Goal: Task Accomplishment & Management: Complete application form

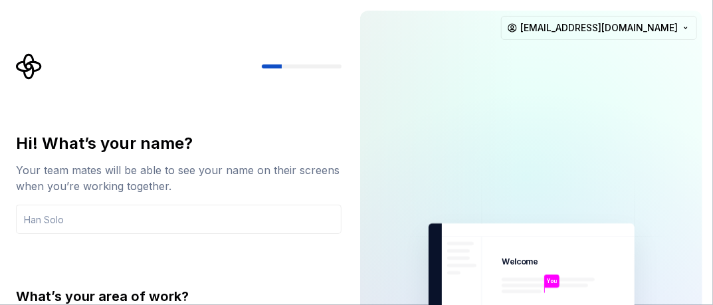
click at [518, 148] on img at bounding box center [531, 300] width 299 height 349
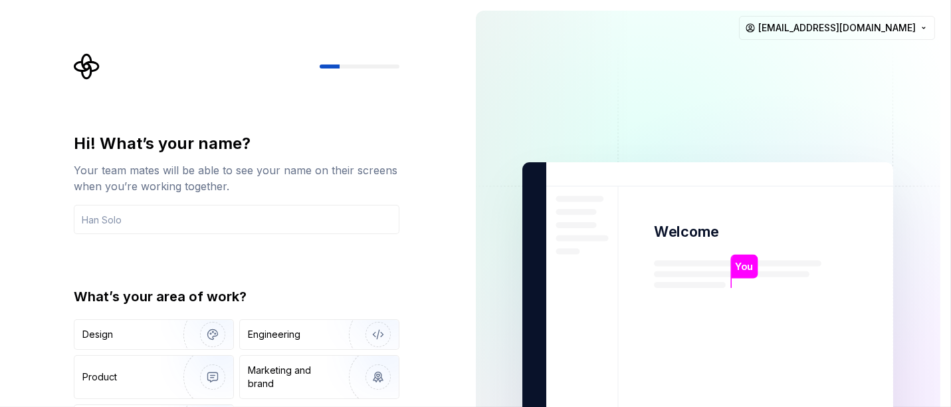
drag, startPoint x: 653, startPoint y: 0, endPoint x: 540, endPoint y: 254, distance: 278.7
click at [540, 254] on img at bounding box center [708, 300] width 538 height 628
click at [712, 148] on img at bounding box center [708, 300] width 538 height 628
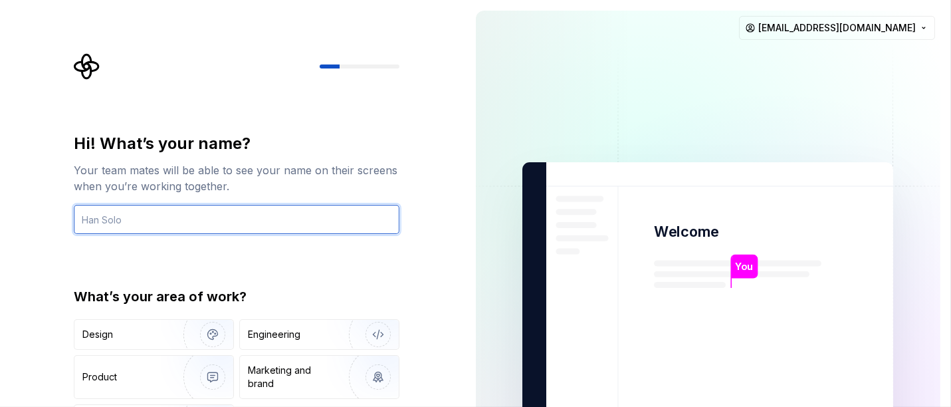
click at [114, 219] on input "text" at bounding box center [237, 219] width 326 height 29
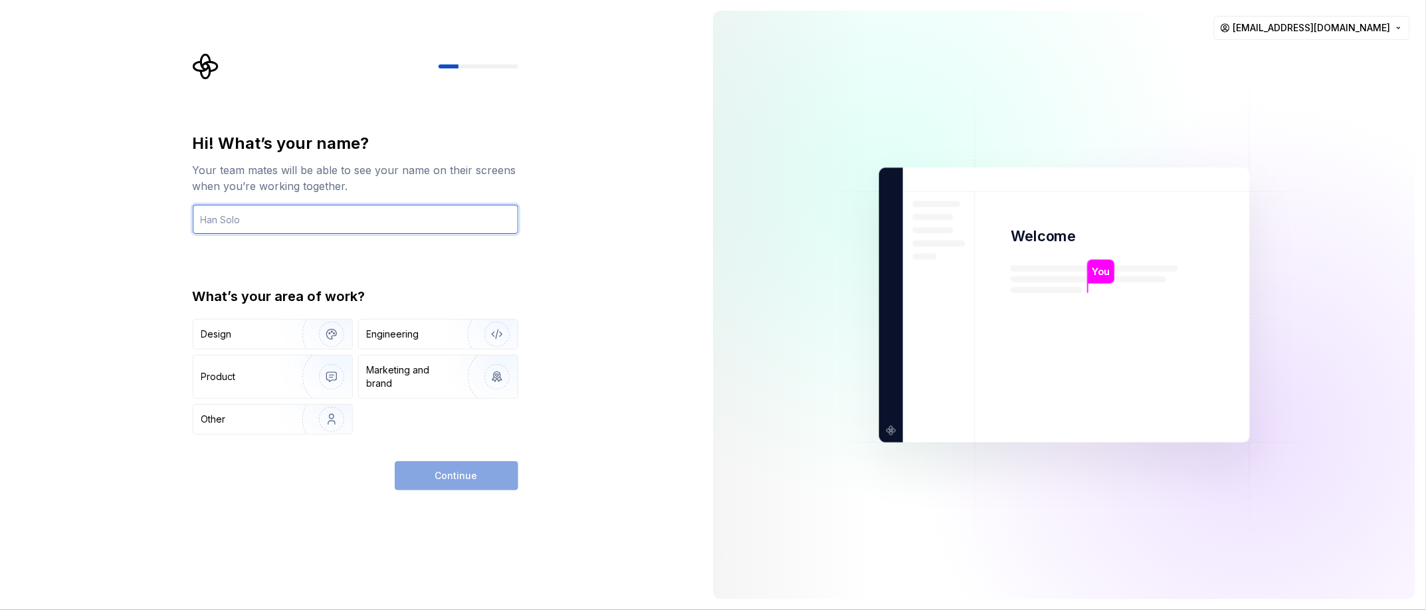
drag, startPoint x: 367, startPoint y: 15, endPoint x: 302, endPoint y: 212, distance: 207.2
click at [302, 212] on input "text" at bounding box center [356, 219] width 326 height 29
type input "ي"
type input "djchik55"
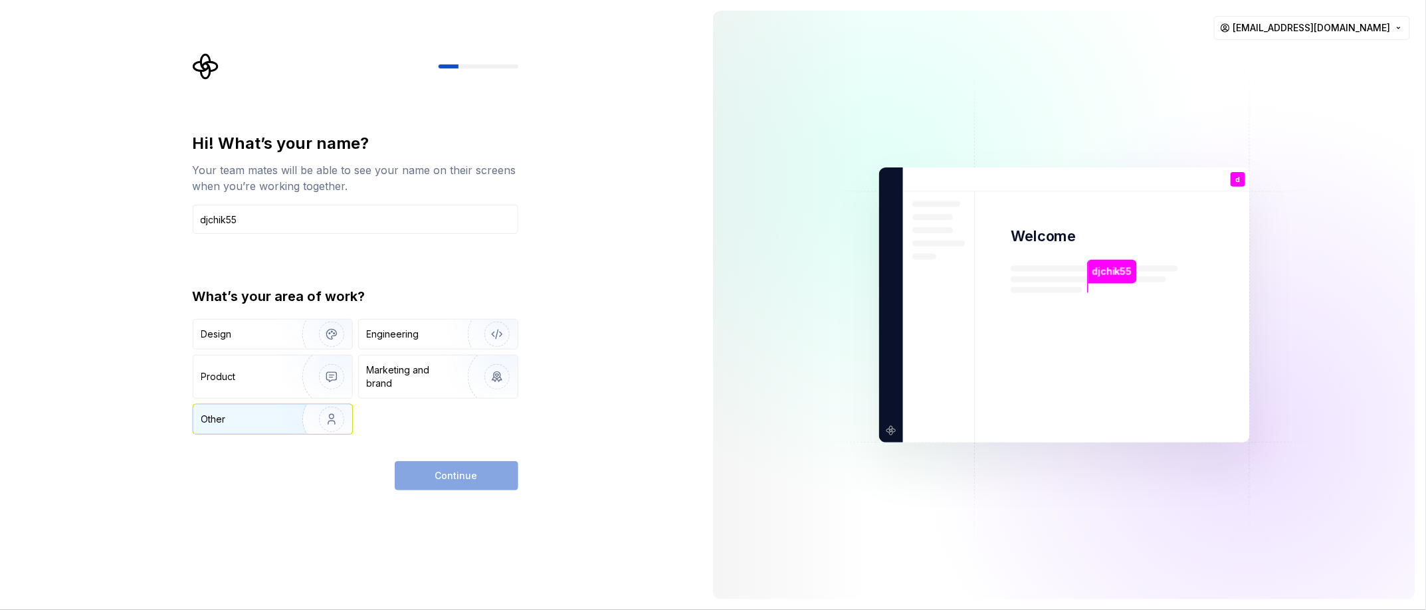
click at [243, 304] on div "Other" at bounding box center [240, 419] width 78 height 13
click at [426, 304] on button "Continue" at bounding box center [457, 475] width 124 height 29
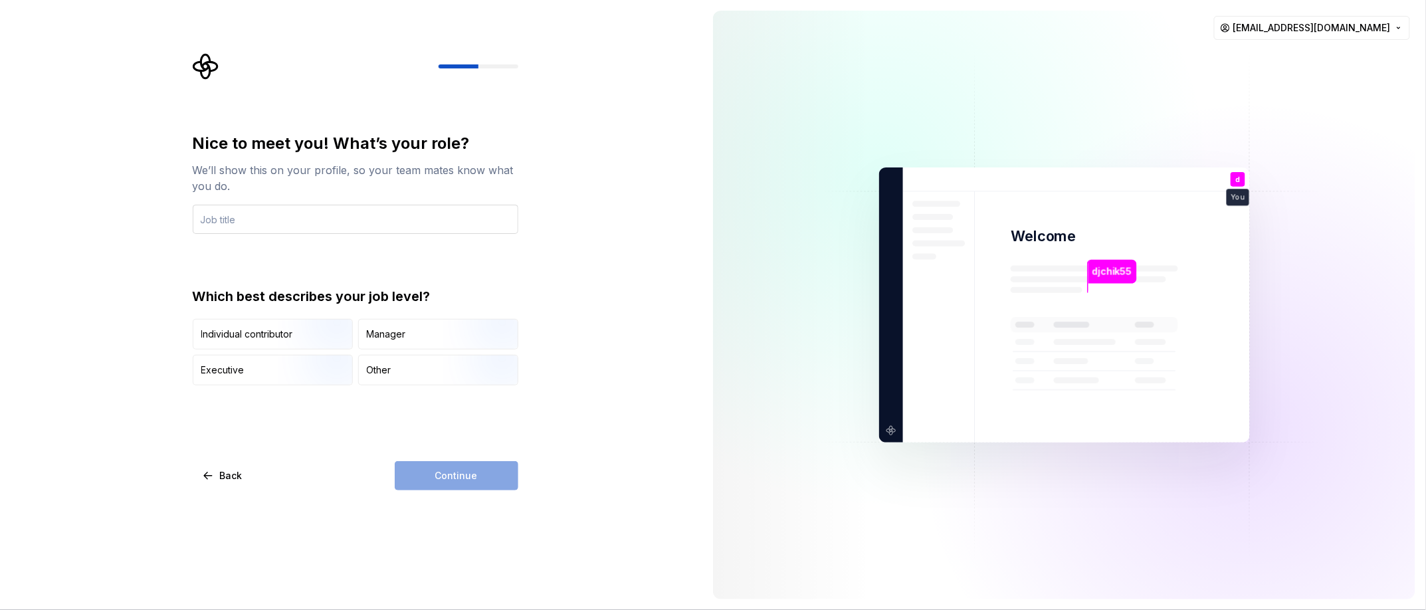
click at [306, 208] on input "text" at bounding box center [356, 219] width 326 height 29
click at [269, 304] on div "Individual contributor" at bounding box center [247, 334] width 92 height 13
click at [414, 304] on div "Continue" at bounding box center [457, 475] width 124 height 29
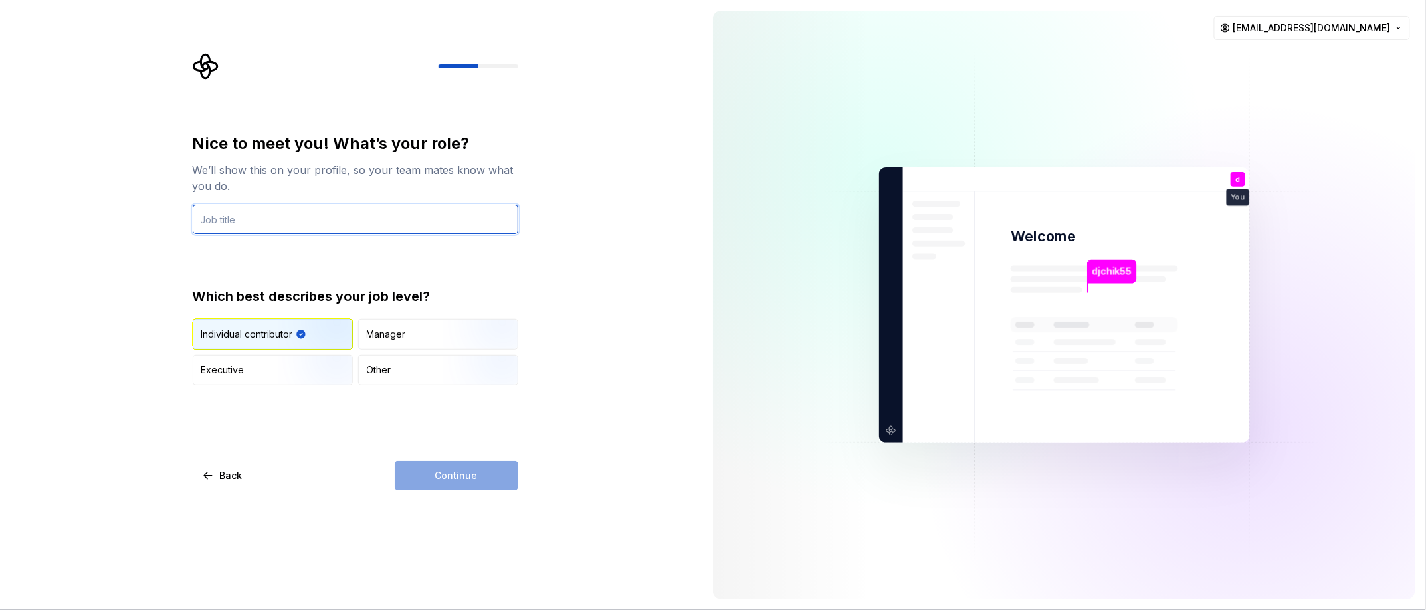
click at [276, 220] on input "text" at bounding box center [356, 219] width 326 height 29
type input "educsator"
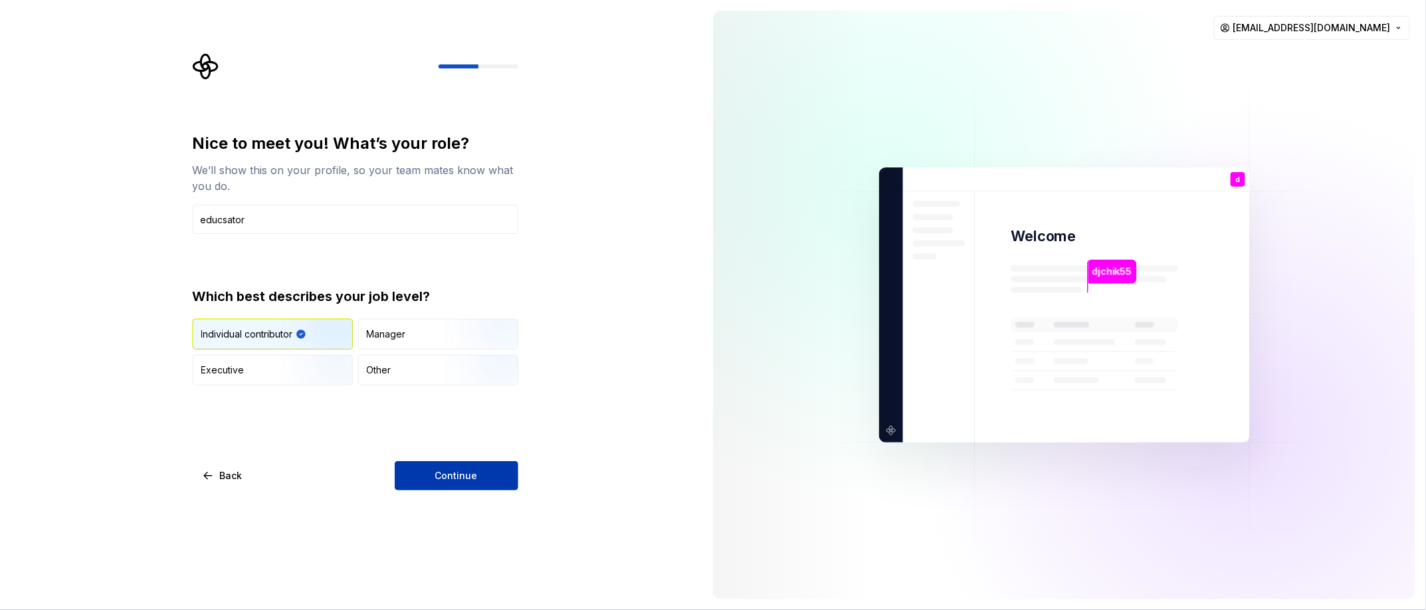
click at [465, 304] on span "Continue" at bounding box center [456, 475] width 43 height 13
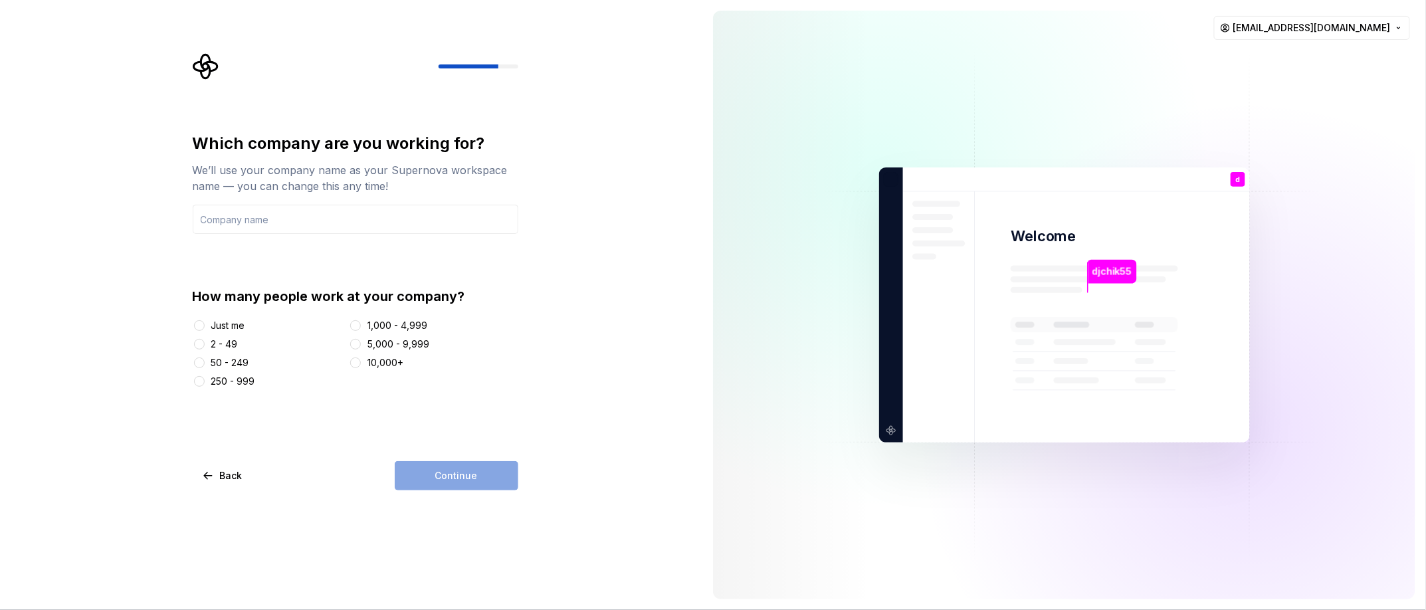
click at [213, 304] on div "Just me" at bounding box center [228, 325] width 34 height 13
click at [205, 304] on button "Just me" at bounding box center [199, 325] width 11 height 11
click at [436, 304] on div "Continue" at bounding box center [457, 475] width 124 height 29
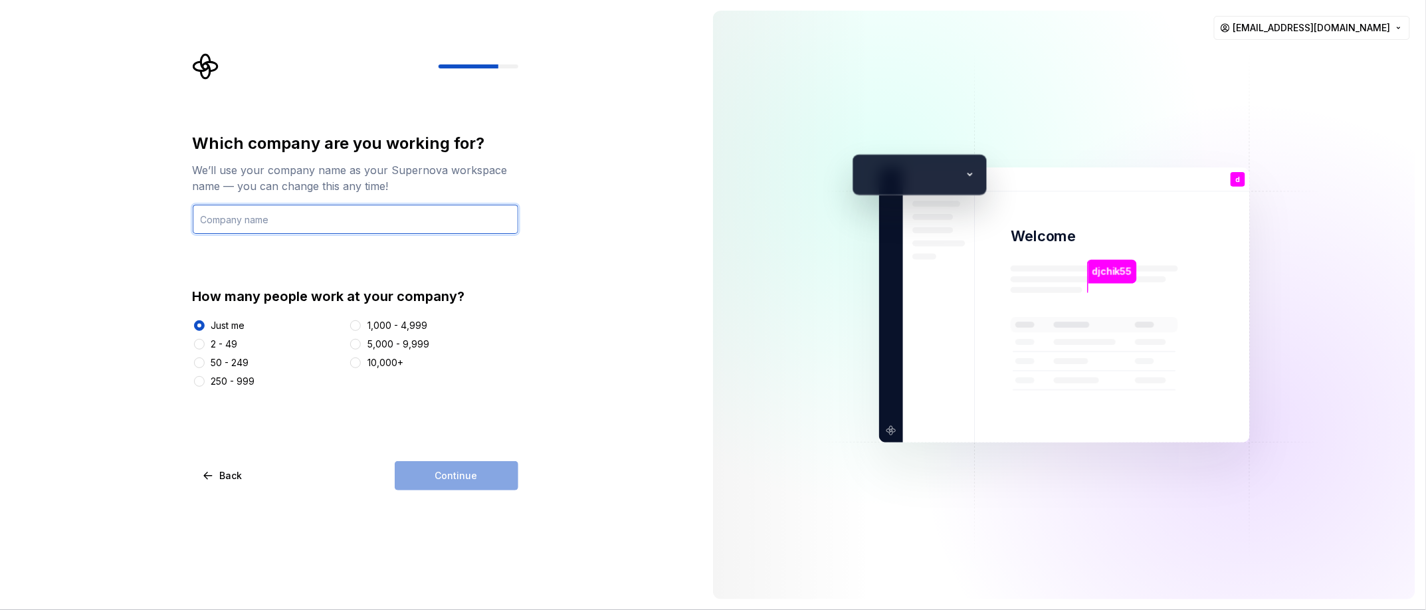
click at [248, 220] on input "text" at bounding box center [356, 219] width 326 height 29
type input "اكاديمية تدريب القيادات الترفيهية"
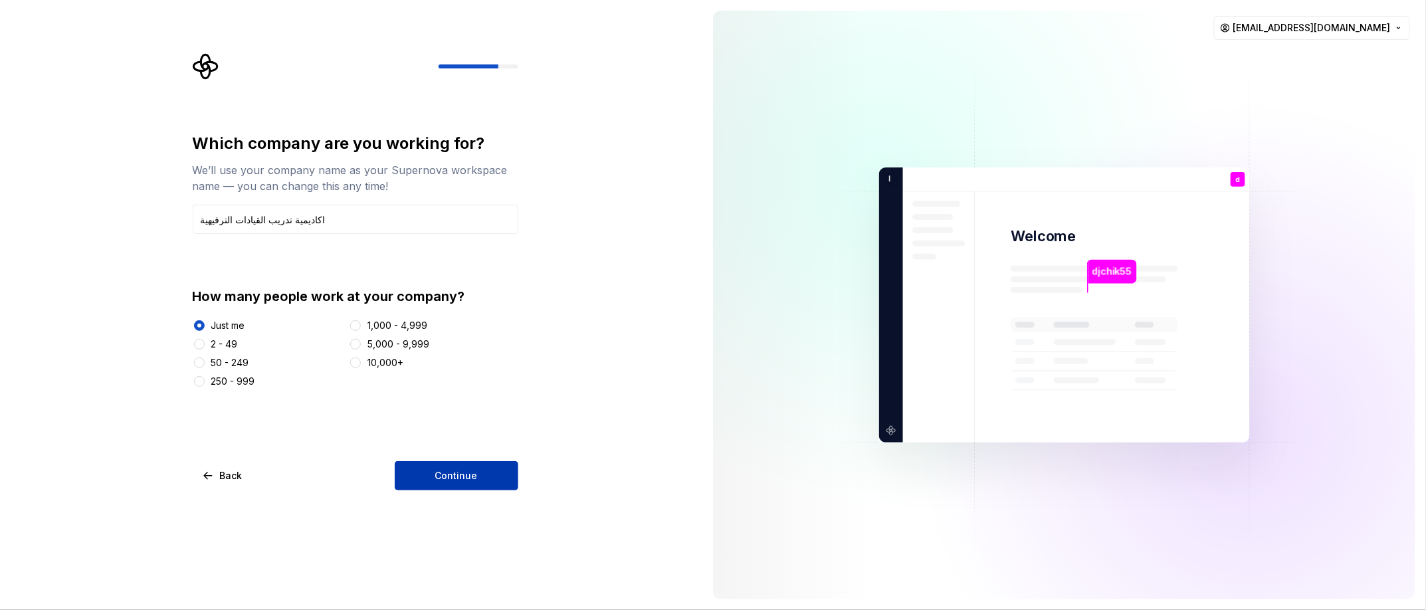
click at [422, 304] on button "Continue" at bounding box center [457, 475] width 124 height 29
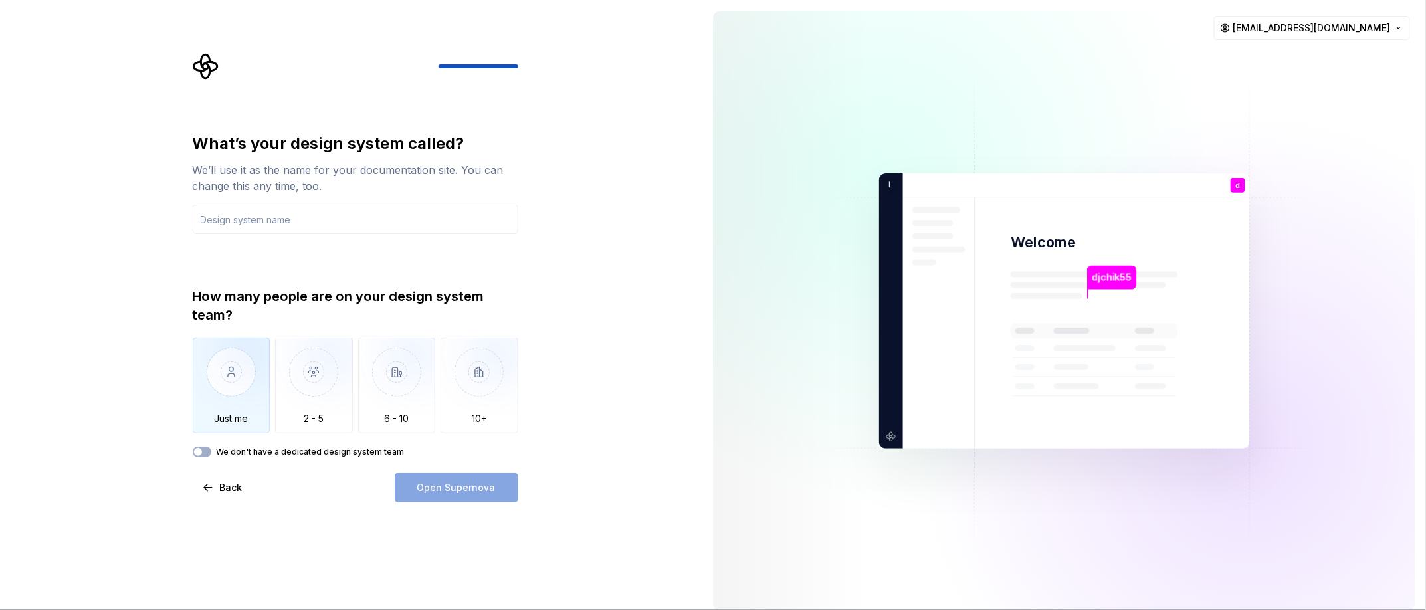
click at [223, 304] on img "button" at bounding box center [232, 382] width 78 height 89
click at [453, 304] on div "Open Supernova" at bounding box center [457, 487] width 124 height 29
click at [314, 304] on label "We don't have a dedicated design system team" at bounding box center [311, 452] width 188 height 11
click at [211, 304] on button "We don't have a dedicated design system team" at bounding box center [202, 452] width 19 height 11
click at [326, 304] on label "We don't have a dedicated design system team" at bounding box center [311, 452] width 188 height 11
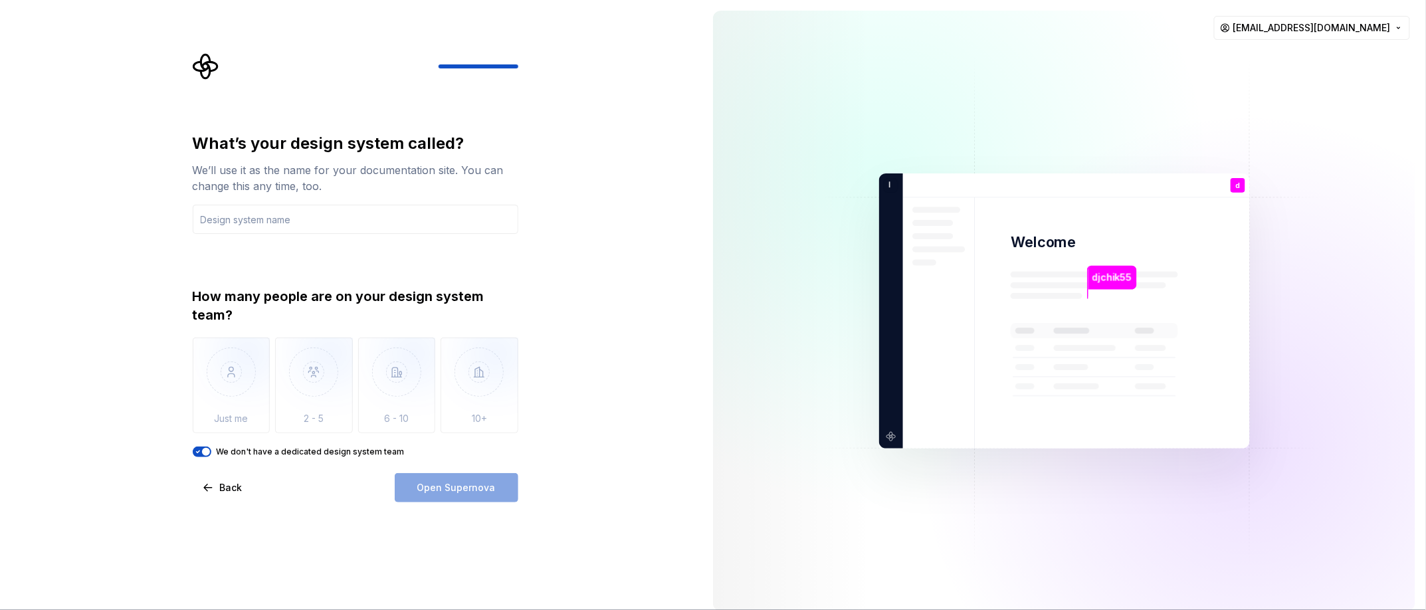
click at [211, 304] on button "We don't have a dedicated design system team" at bounding box center [202, 452] width 19 height 11
click at [233, 304] on img "button" at bounding box center [232, 382] width 78 height 89
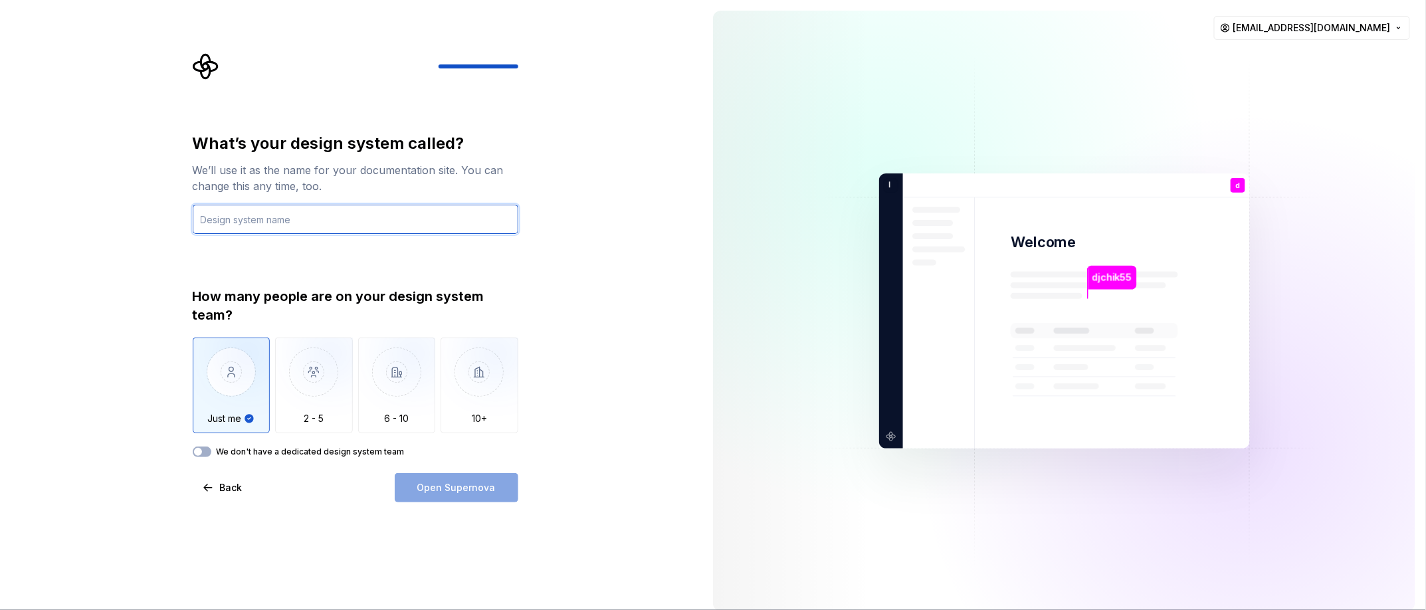
click at [256, 217] on input "text" at bounding box center [356, 219] width 326 height 29
type input "a"
type input "m"
type input "plane familly"
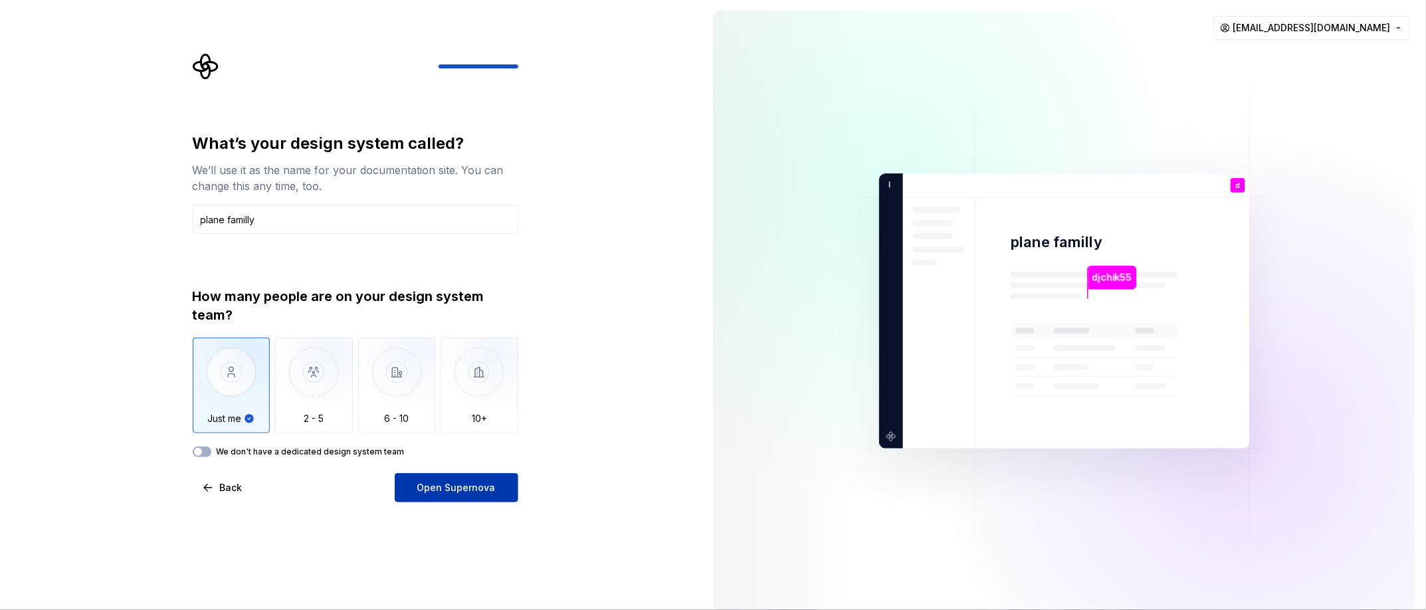
click at [478, 304] on span "Open Supernova" at bounding box center [456, 487] width 78 height 13
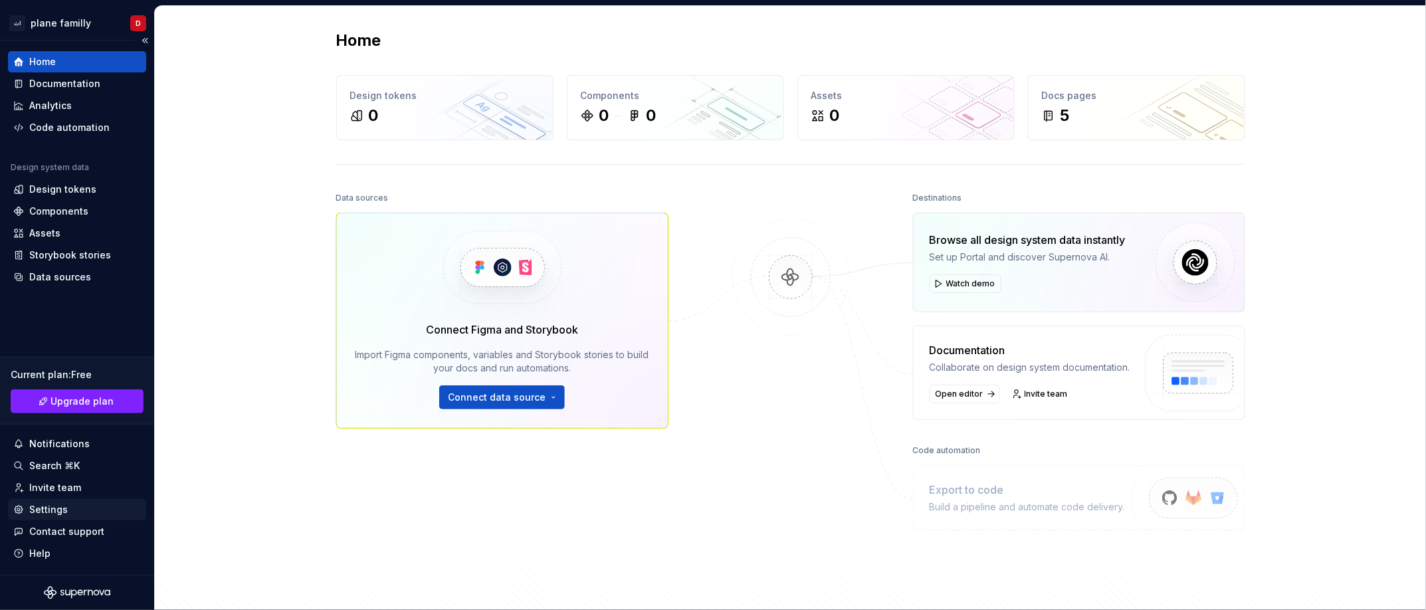
click at [43, 304] on div "Settings" at bounding box center [48, 509] width 39 height 13
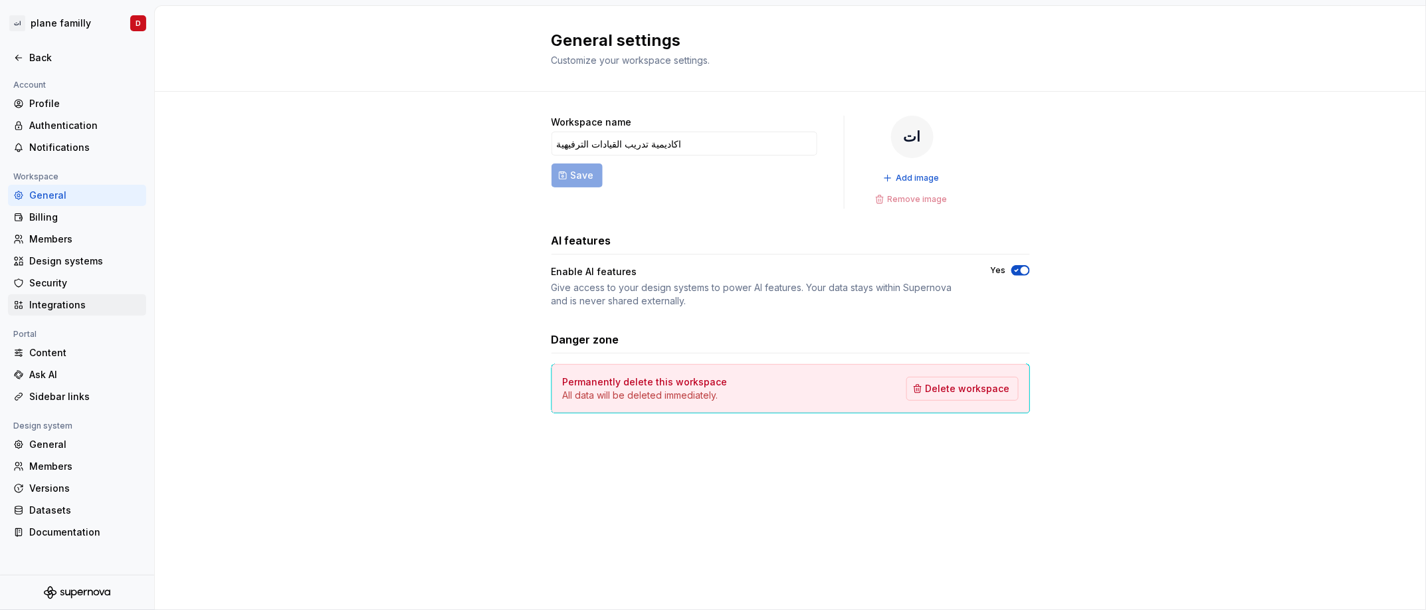
click at [27, 298] on div "Integrations" at bounding box center [77, 304] width 128 height 13
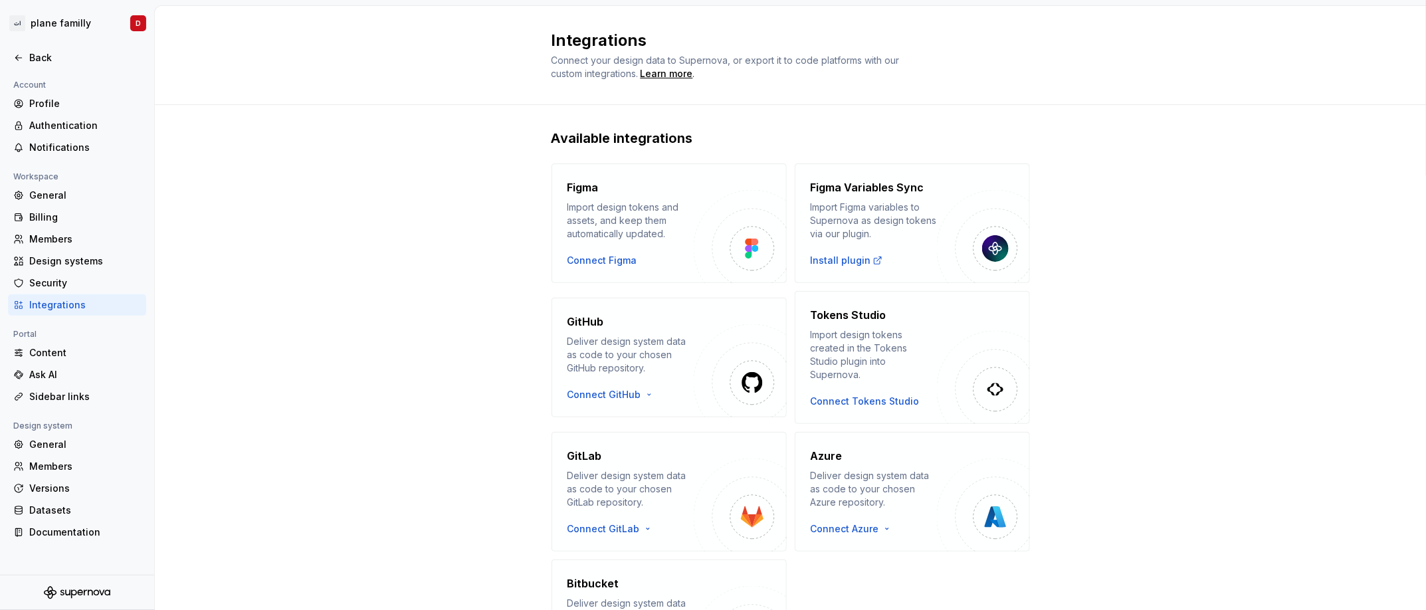
click at [712, 286] on div "Available integrations Figma Import design tokens and assets, and keep them aut…" at bounding box center [790, 417] width 1271 height 625
click at [44, 304] on div "General" at bounding box center [85, 444] width 112 height 13
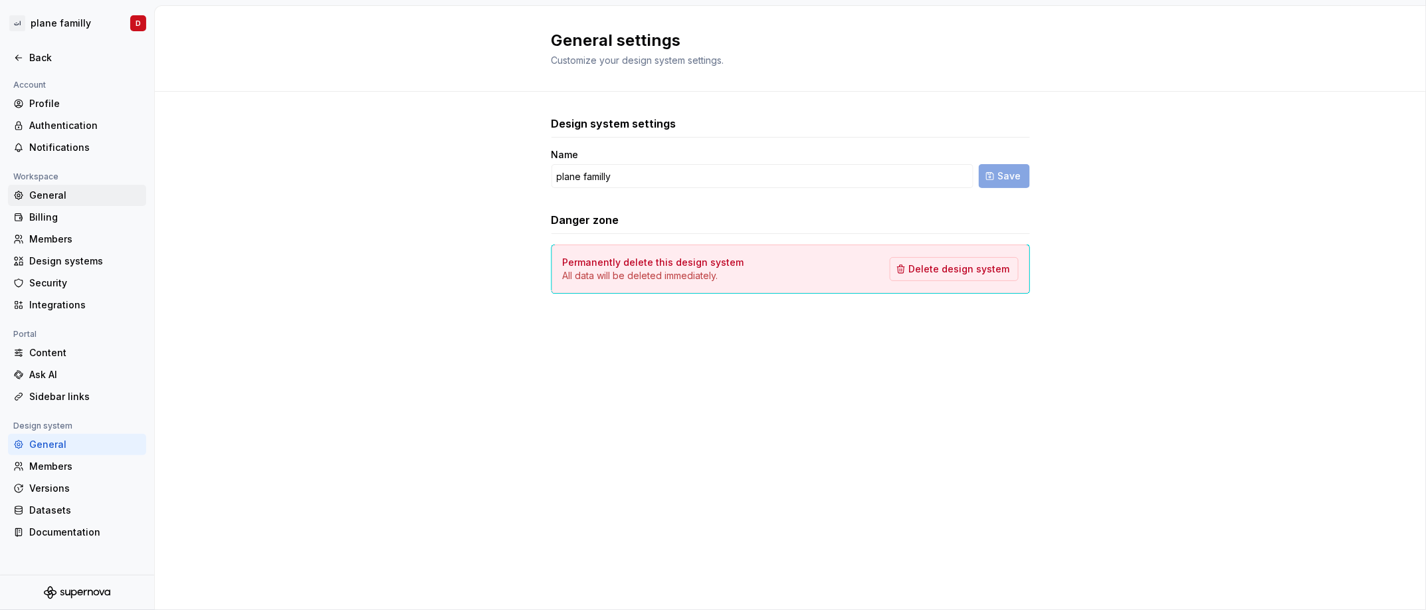
click at [51, 190] on div "General" at bounding box center [85, 195] width 112 height 13
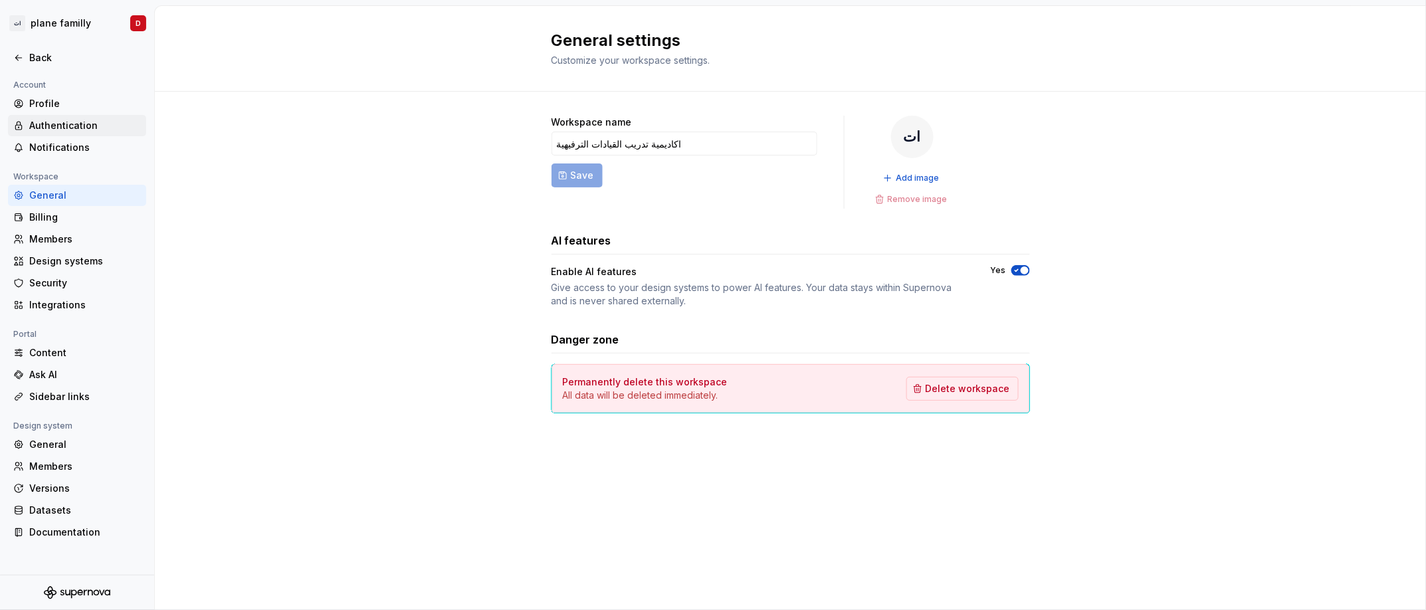
click at [47, 116] on div "Authentication" at bounding box center [77, 125] width 138 height 21
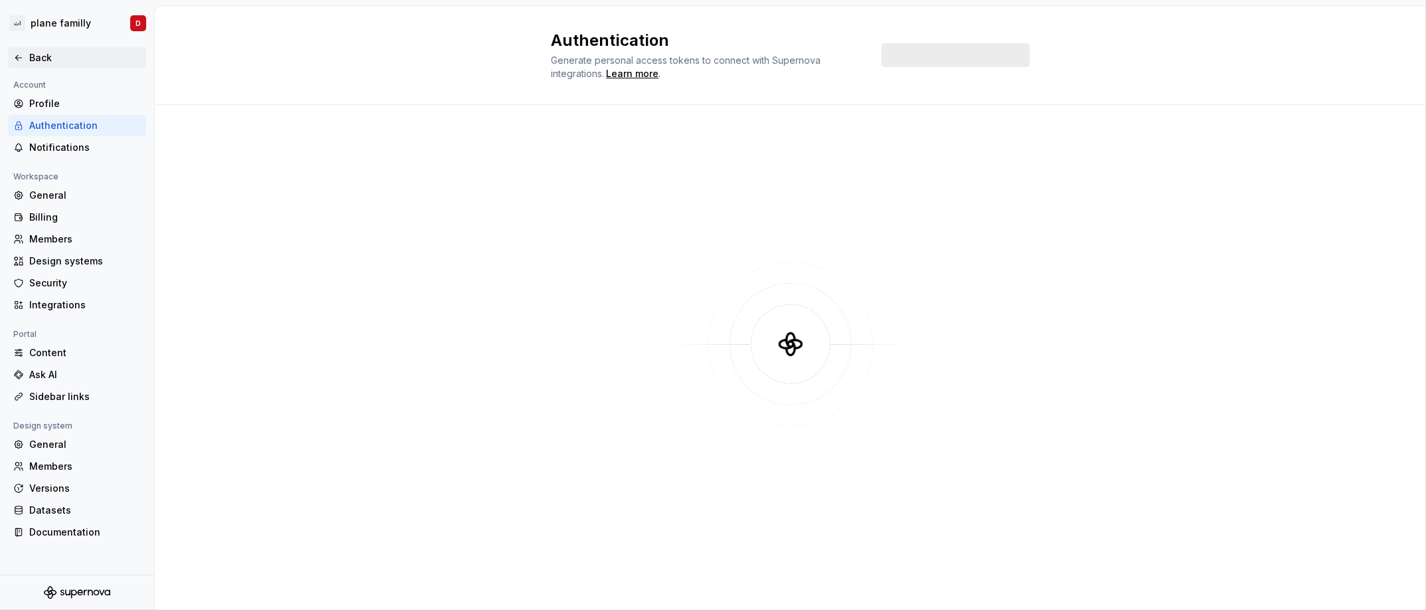
click at [29, 52] on div "Back" at bounding box center [85, 57] width 112 height 13
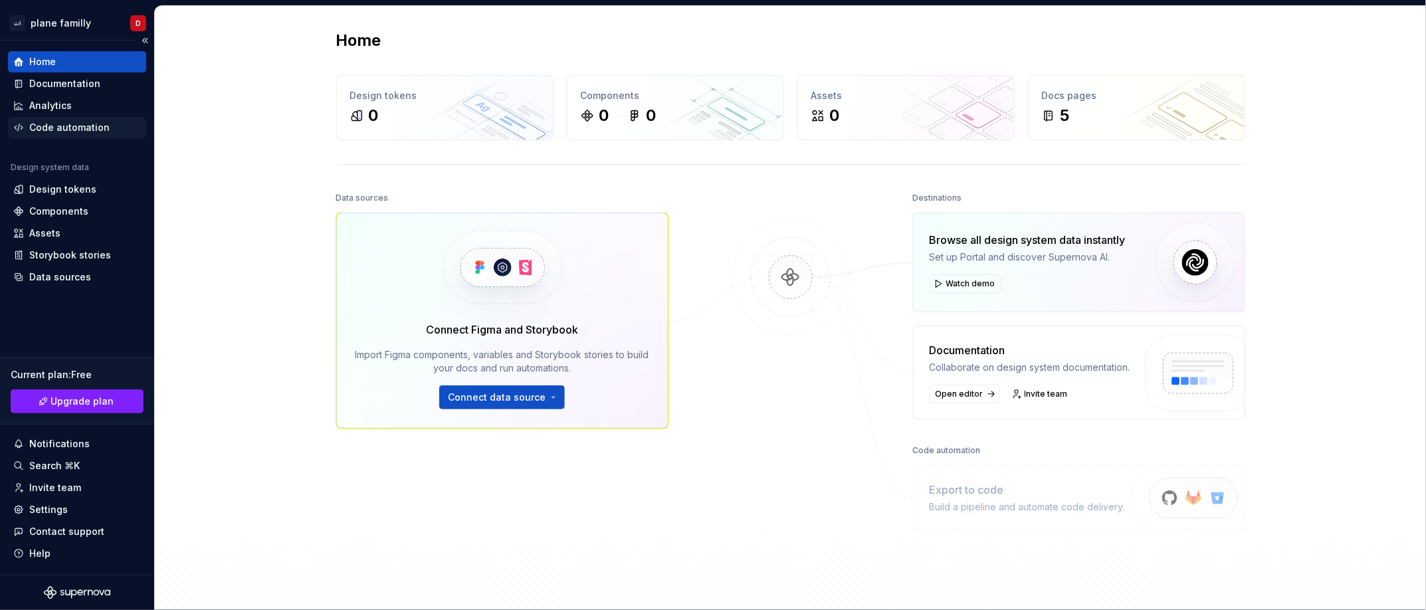
click at [87, 122] on div "Code automation" at bounding box center [69, 127] width 80 height 13
